Goal: Task Accomplishment & Management: Manage account settings

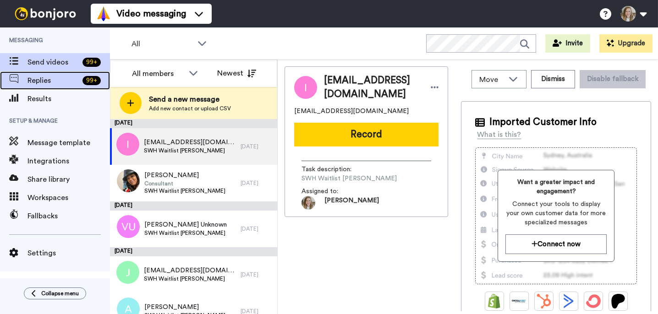
click at [38, 78] on span "Replies" at bounding box center [52, 80] width 51 height 11
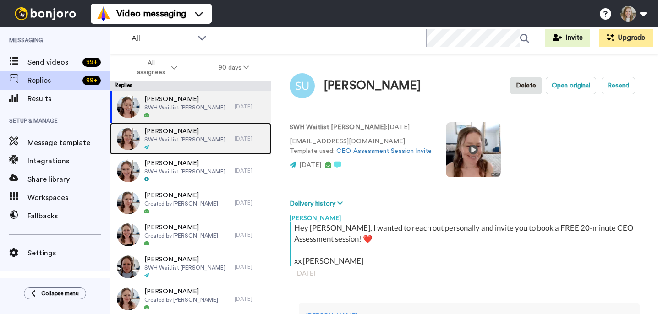
click at [190, 146] on div at bounding box center [184, 147] width 81 height 6
